Goal: Task Accomplishment & Management: Manage account settings

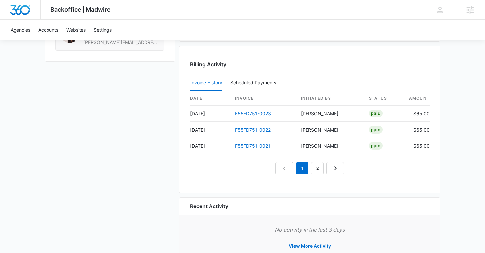
scroll to position [646, 0]
click at [319, 153] on td "[PERSON_NAME]" at bounding box center [330, 145] width 68 height 16
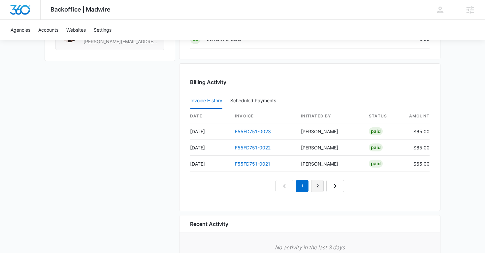
click at [319, 182] on link "2" at bounding box center [317, 186] width 13 height 13
click at [323, 187] on link "3" at bounding box center [325, 186] width 13 height 13
click at [331, 184] on link "4" at bounding box center [332, 186] width 13 height 13
click at [339, 185] on link "5" at bounding box center [340, 186] width 13 height 13
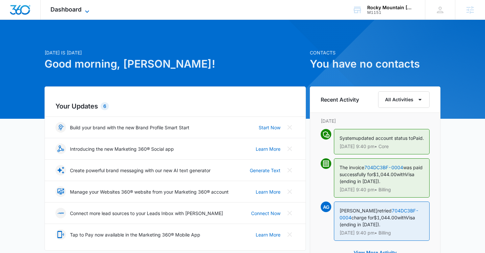
click at [85, 10] on icon at bounding box center [87, 12] width 8 height 8
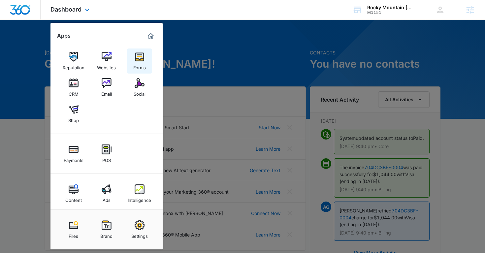
click at [151, 56] on link "Forms" at bounding box center [139, 60] width 25 height 25
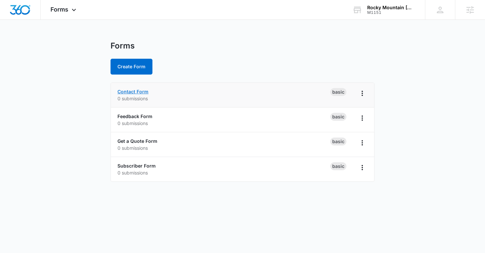
click at [140, 91] on link "Contact Form" at bounding box center [132, 92] width 31 height 6
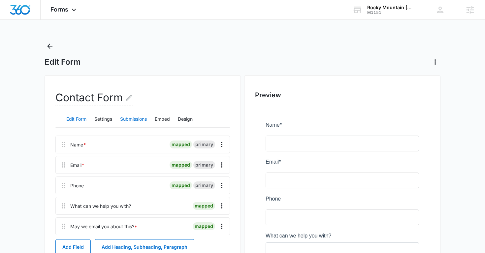
click at [131, 121] on button "Submissions" at bounding box center [133, 119] width 27 height 16
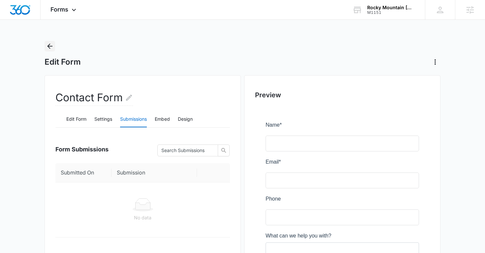
click at [49, 49] on icon "Back" at bounding box center [50, 46] width 8 height 8
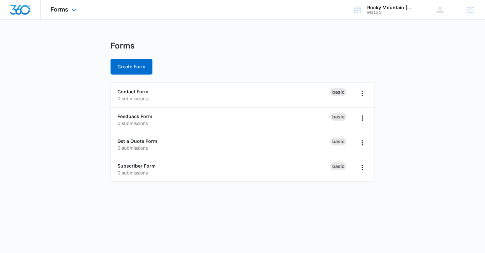
click at [75, 6] on icon at bounding box center [74, 10] width 8 height 8
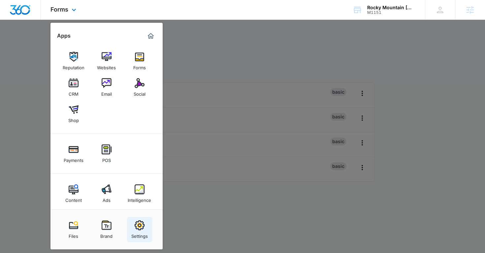
click at [133, 228] on link "Settings" at bounding box center [139, 229] width 25 height 25
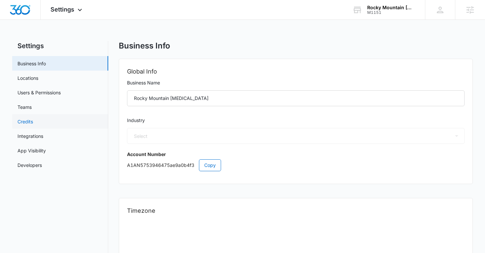
select select "33"
select select "US"
select select "America/Denver"
click at [48, 92] on link "Users & Permissions" at bounding box center [38, 92] width 43 height 7
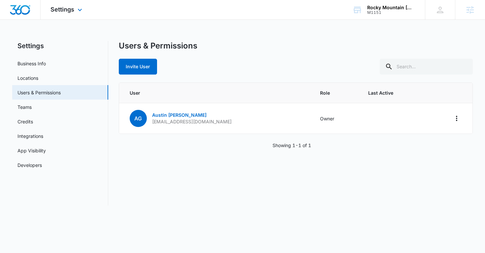
click at [69, 14] on div "Settings Apps Reputation Websites Forms CRM Email Social Shop Payments POS Cont…" at bounding box center [67, 9] width 53 height 19
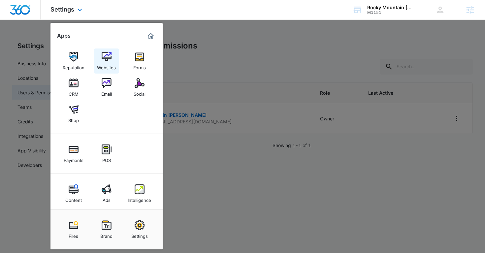
click at [94, 57] on link "Websites" at bounding box center [106, 60] width 25 height 25
